Goal: Navigation & Orientation: Find specific page/section

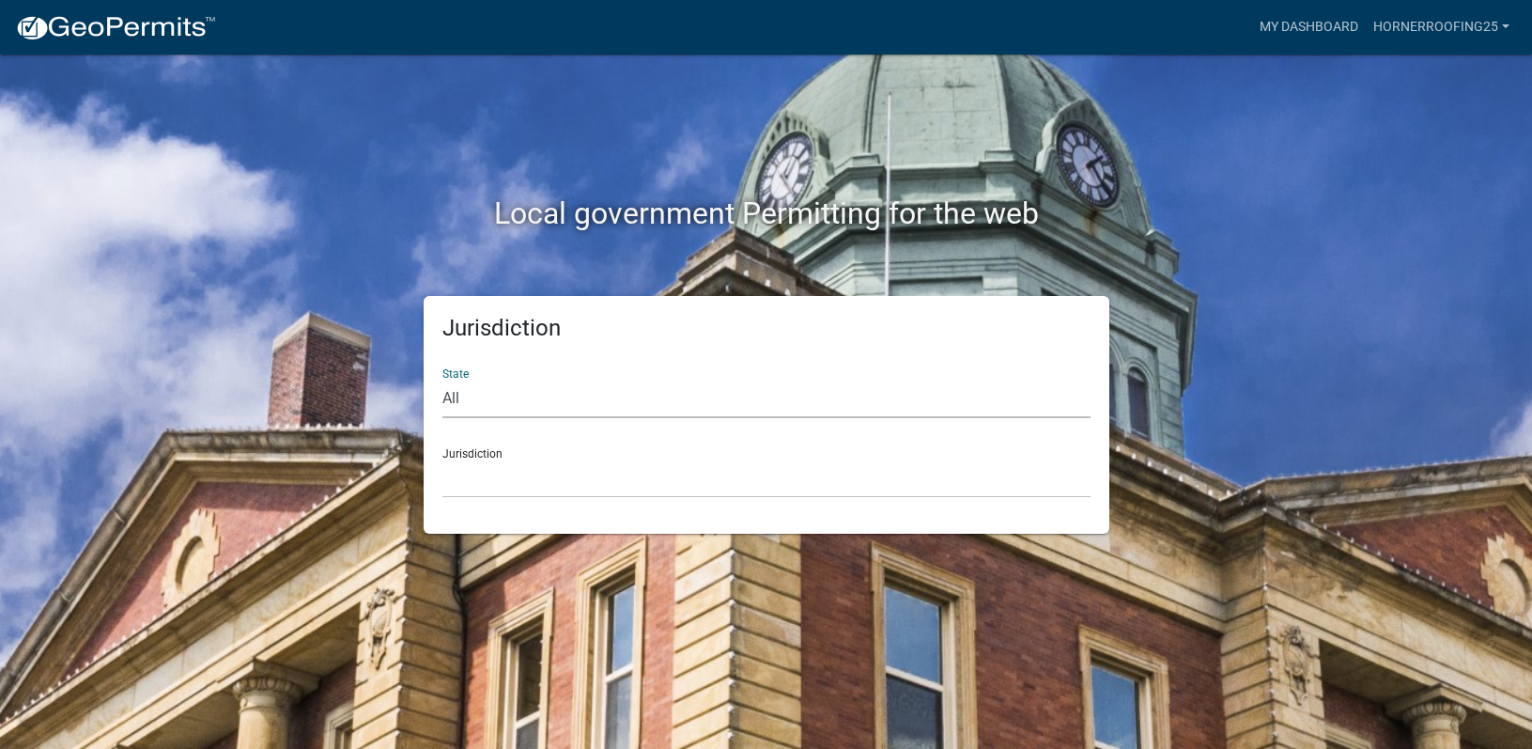
click at [655, 418] on select "All [US_STATE] [US_STATE] [US_STATE] [US_STATE] [US_STATE] [US_STATE] [US_STATE…" at bounding box center [766, 398] width 648 height 39
select select "[US_STATE]"
click at [444, 394] on select "All [US_STATE] [US_STATE] [US_STATE] [US_STATE] [US_STATE] [US_STATE] [US_STATE…" at bounding box center [766, 398] width 648 height 39
click at [595, 498] on select "City of [GEOGRAPHIC_DATA], [US_STATE] City of [GEOGRAPHIC_DATA], [US_STATE] Cit…" at bounding box center [766, 478] width 648 height 39
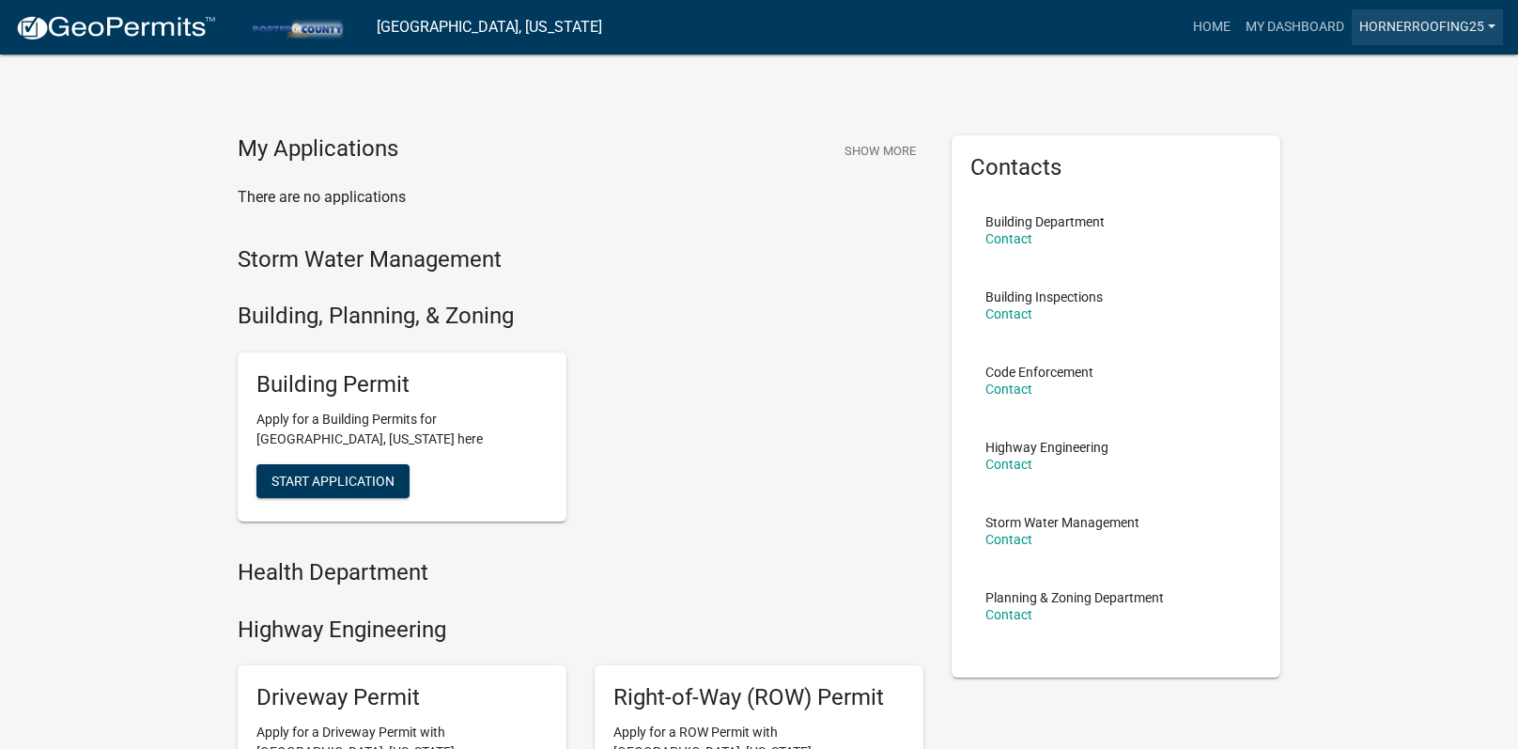
click at [1421, 26] on link "HornerRoofing25" at bounding box center [1427, 27] width 151 height 36
click at [1414, 94] on link "Account" at bounding box center [1428, 76] width 150 height 45
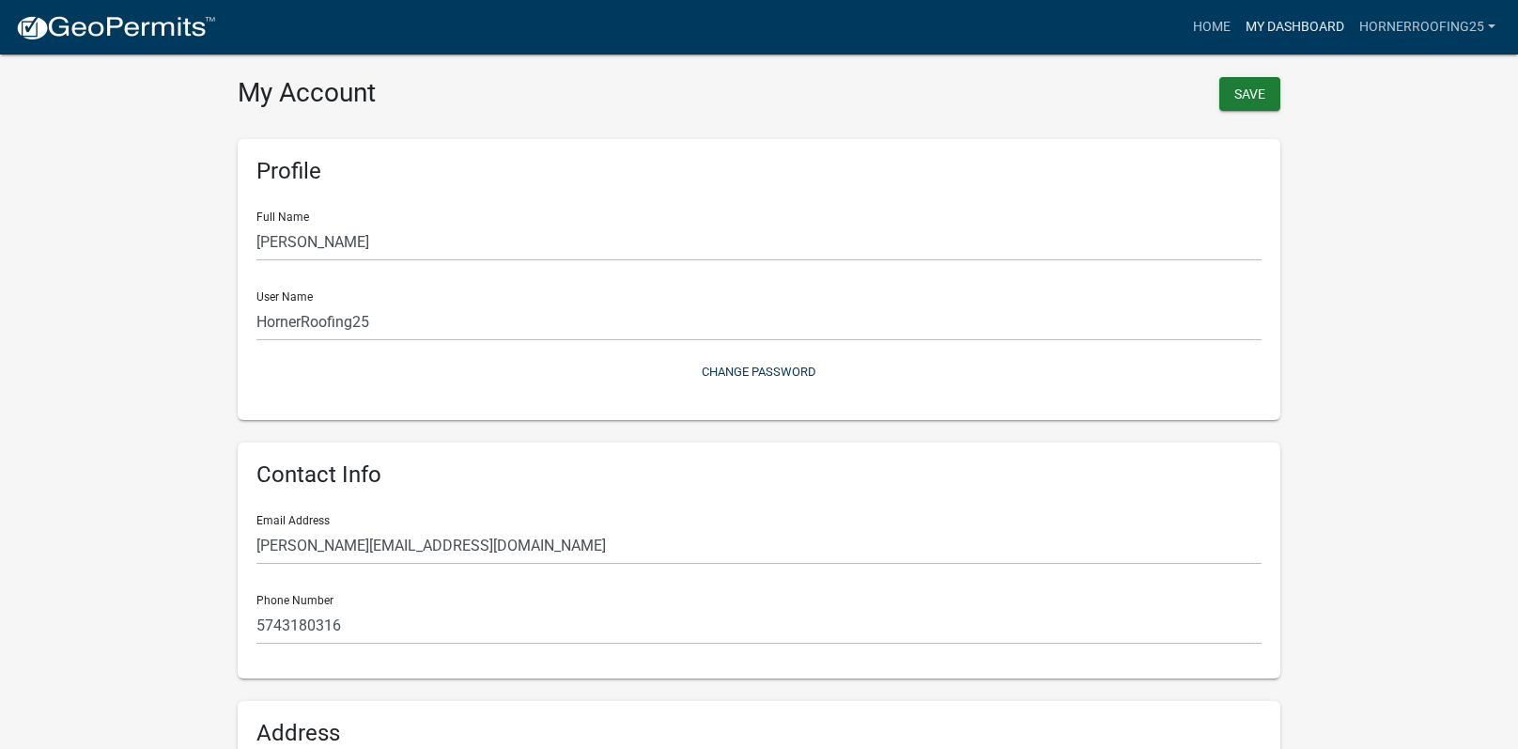
click at [1266, 42] on link "My Dashboard" at bounding box center [1295, 27] width 114 height 36
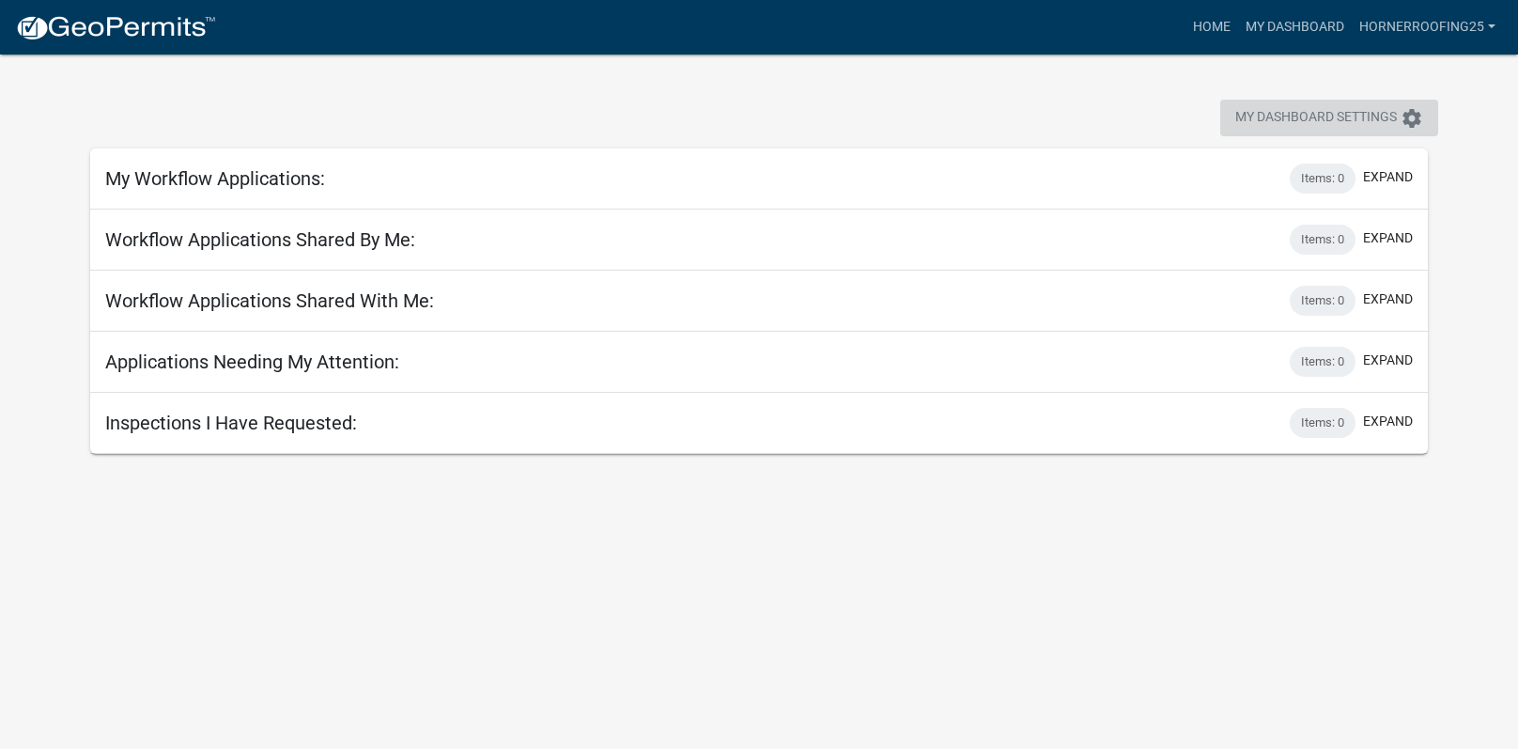
click at [1406, 125] on icon "settings" at bounding box center [1411, 118] width 23 height 23
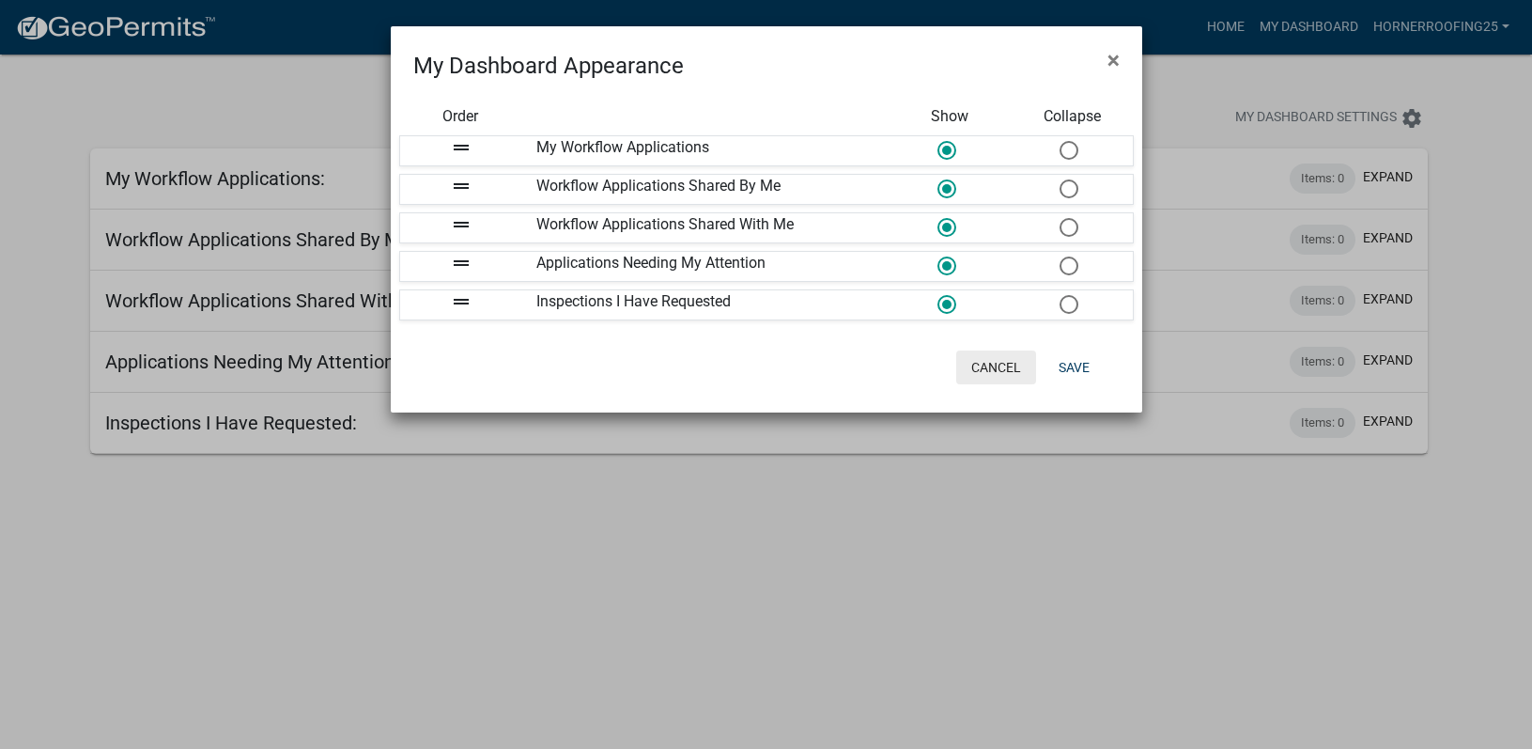
click at [997, 384] on button "Cancel" at bounding box center [996, 367] width 80 height 34
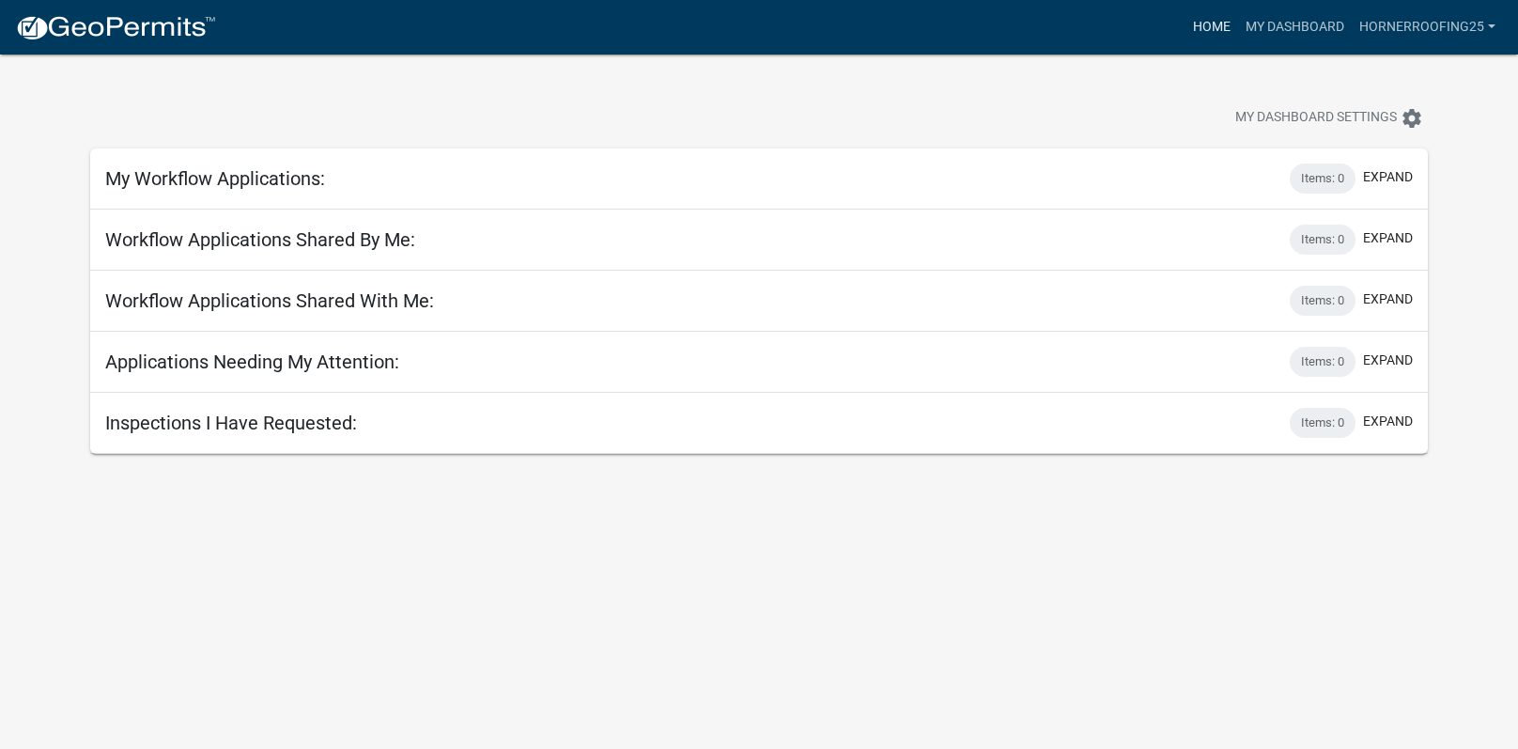
click at [1185, 31] on link "Home" at bounding box center [1211, 27] width 53 height 36
